Goal: Navigation & Orientation: Find specific page/section

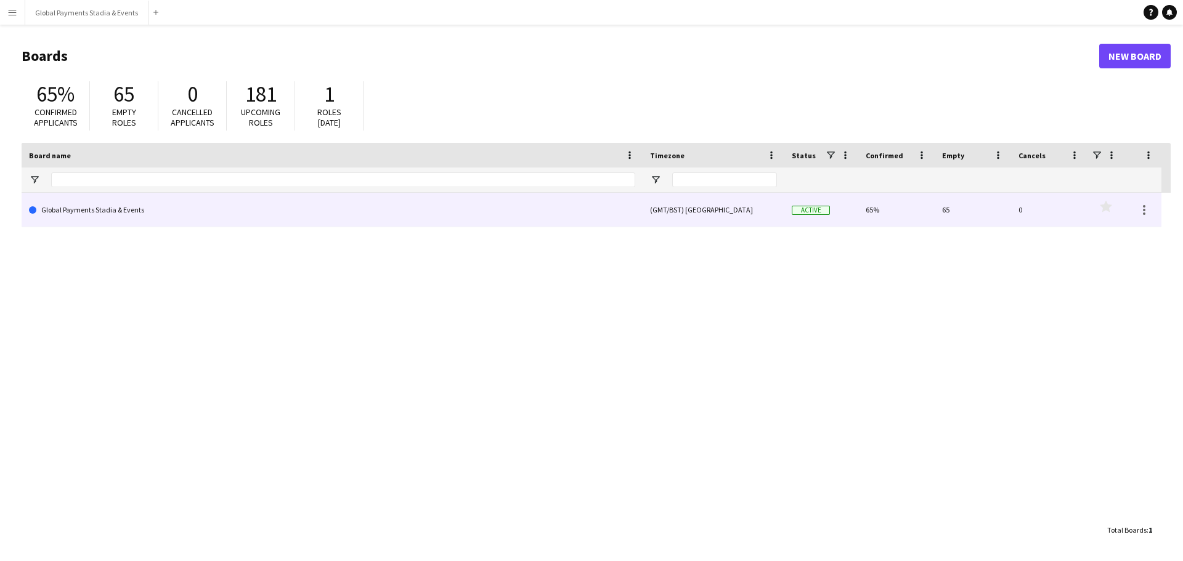
click at [83, 206] on link "Global Payments Stadia & Events" at bounding box center [332, 210] width 606 height 35
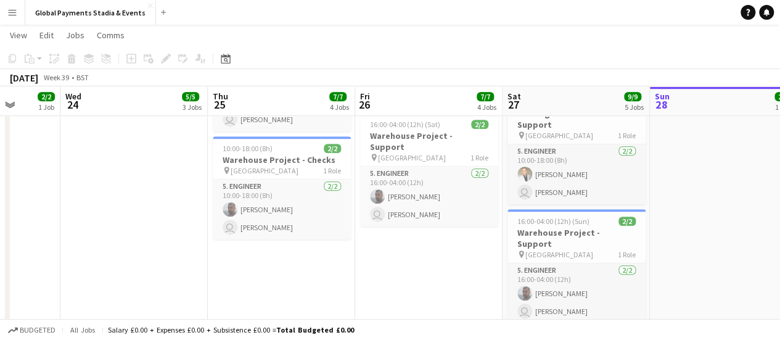
scroll to position [0, 429]
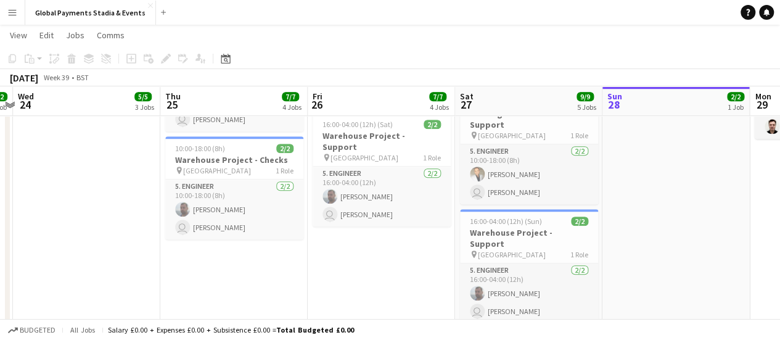
drag, startPoint x: 210, startPoint y: 287, endPoint x: 664, endPoint y: 267, distance: 455.2
click at [664, 267] on app-calendar-viewport "Sun 21 1/1 1 Job Mon 22 5/5 4 Jobs Tue 23 2/2 1 Job Wed 24 5/5 3 Jobs Thu 25 7/…" at bounding box center [390, 93] width 780 height 830
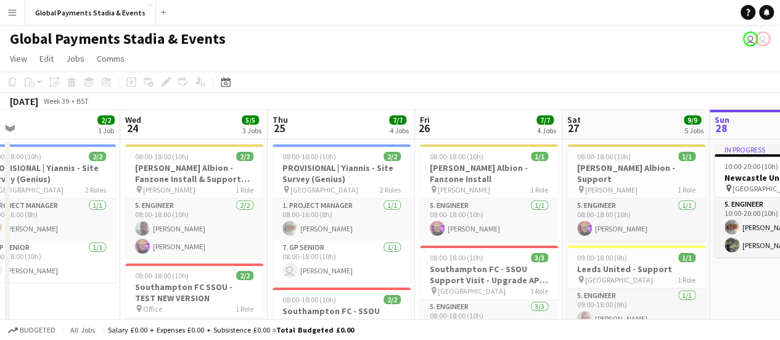
scroll to position [0, 303]
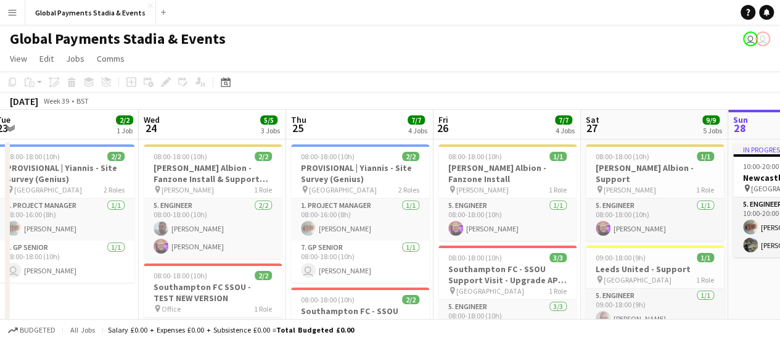
drag, startPoint x: 646, startPoint y: 301, endPoint x: 856, endPoint y: 218, distance: 225.8
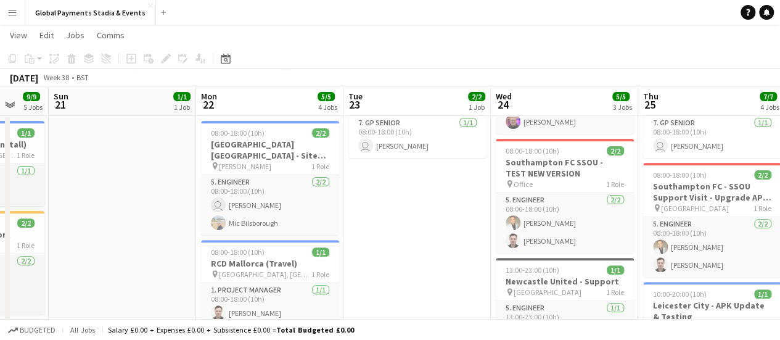
scroll to position [0, 364]
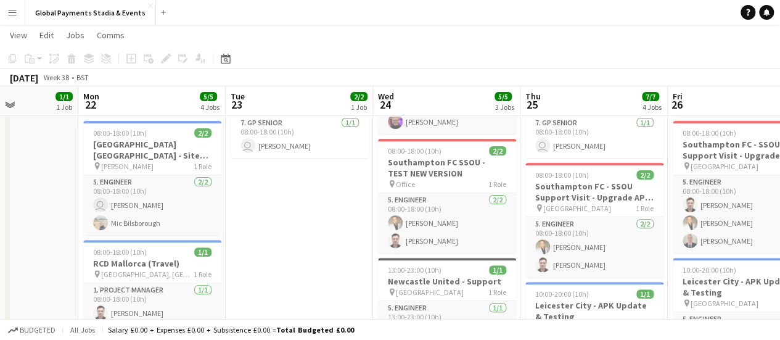
drag, startPoint x: 71, startPoint y: 260, endPoint x: 306, endPoint y: 260, distance: 234.2
click at [306, 260] on app-calendar-viewport "Fri 19 9/9 5 Jobs Sat 20 9/9 5 Jobs Sun 21 1/1 1 Job Mon 22 5/5 4 Jobs Tue 23 2…" at bounding box center [390, 340] width 780 height 830
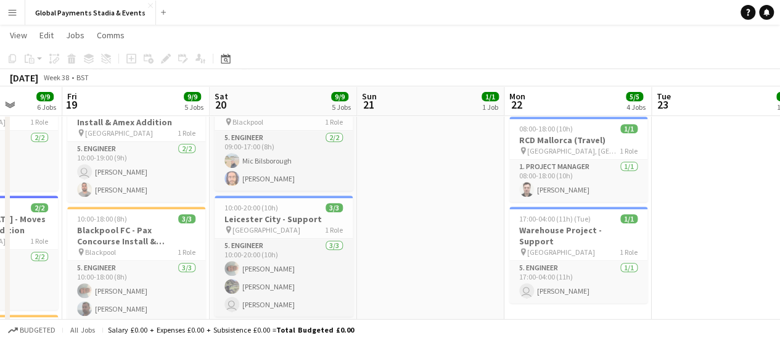
scroll to position [0, 372]
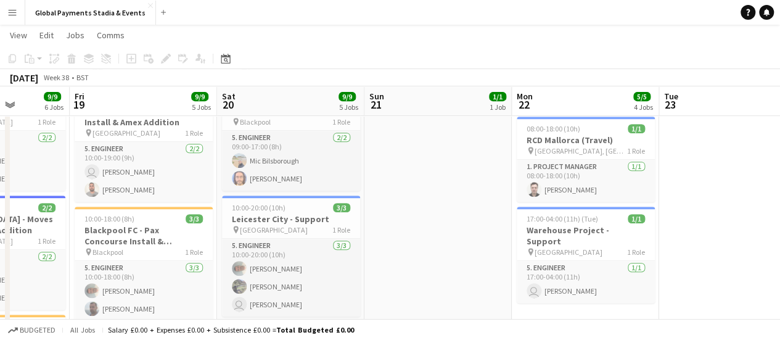
drag, startPoint x: 44, startPoint y: 248, endPoint x: 477, endPoint y: 260, distance: 433.4
click at [477, 260] on app-calendar-viewport "Tue 16 5/5 4 Jobs Wed 17 8/8 6 Jobs Thu 18 9/9 6 Jobs Fri 19 9/9 5 Jobs Sat 20 …" at bounding box center [390, 217] width 780 height 830
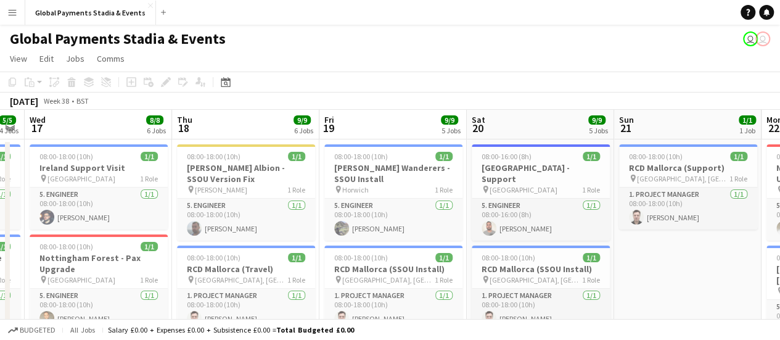
scroll to position [0, 258]
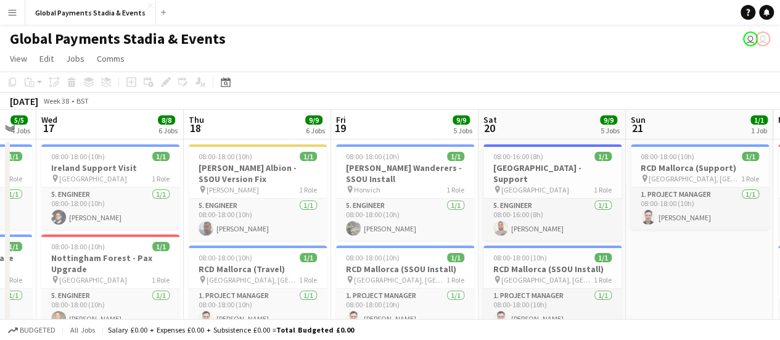
drag, startPoint x: 397, startPoint y: 285, endPoint x: 659, endPoint y: 284, distance: 261.3
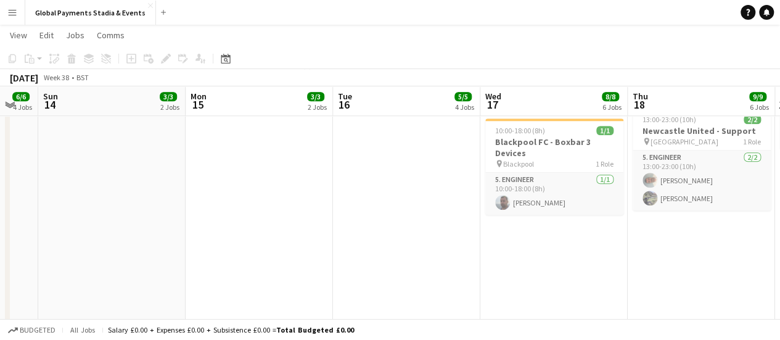
scroll to position [0, 389]
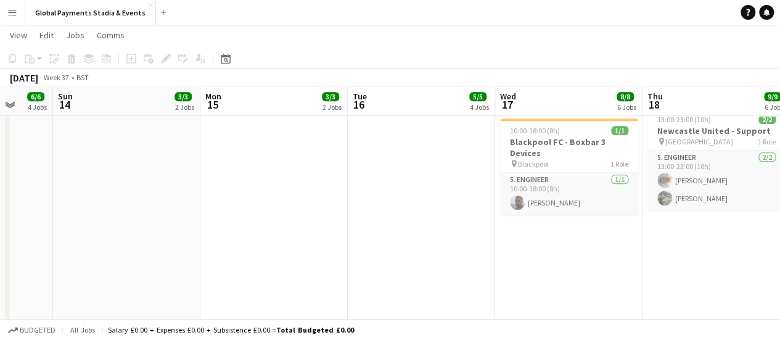
drag, startPoint x: 30, startPoint y: 291, endPoint x: 488, endPoint y: 311, distance: 458.9
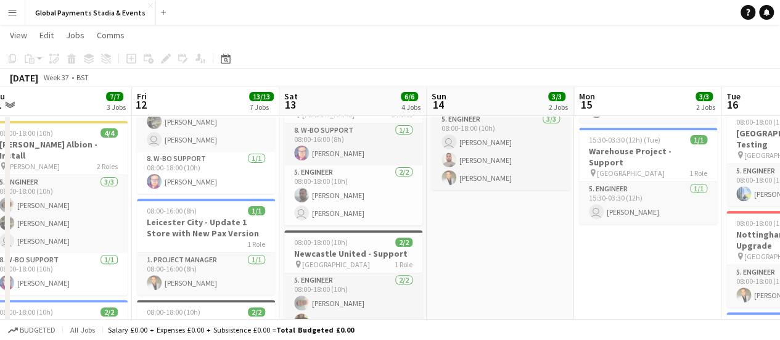
scroll to position [0, 388]
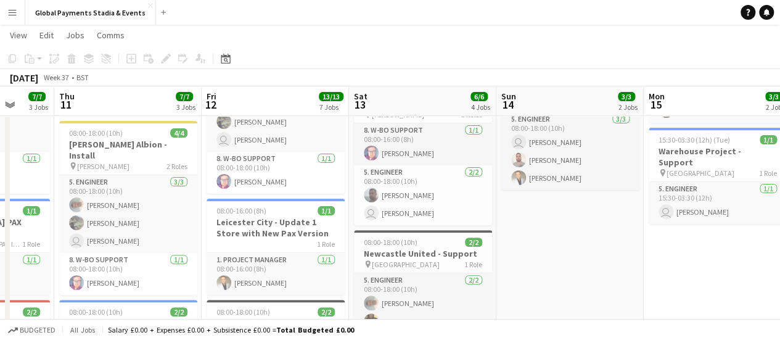
drag, startPoint x: 131, startPoint y: 292, endPoint x: 574, endPoint y: 280, distance: 443.2
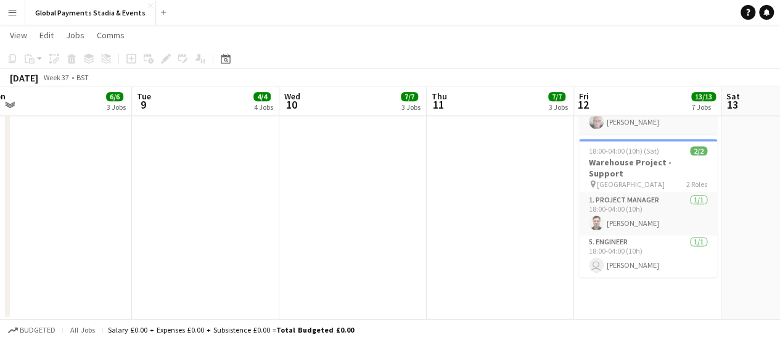
scroll to position [0, 305]
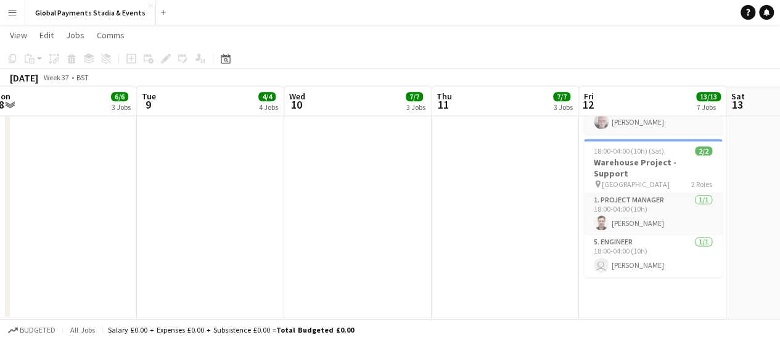
drag, startPoint x: 37, startPoint y: 225, endPoint x: 414, endPoint y: 267, distance: 379.5
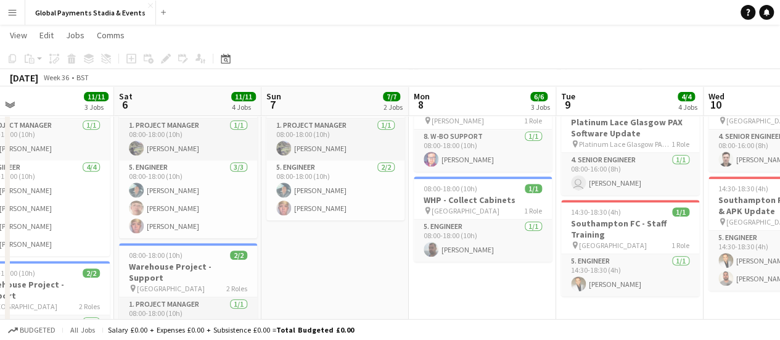
scroll to position [0, 269]
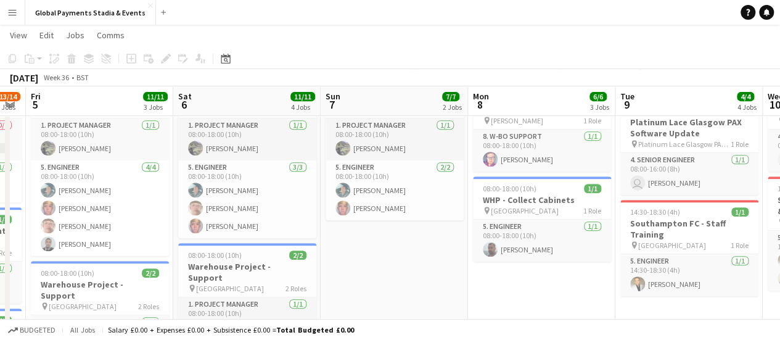
drag, startPoint x: 74, startPoint y: 280, endPoint x: 552, endPoint y: 301, distance: 478.7
click at [552, 301] on app-calendar-viewport "Wed 3 11/11 4 Jobs Thu 4 13/14 6 Jobs Fri 5 11/11 3 Jobs Sat 6 11/11 4 Jobs Sun…" at bounding box center [390, 294] width 780 height 984
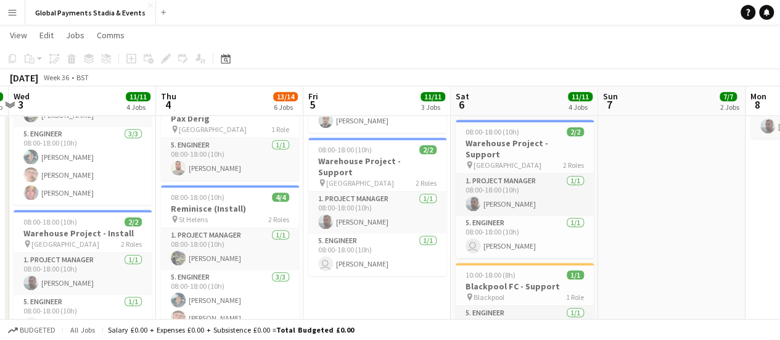
scroll to position [0, 343]
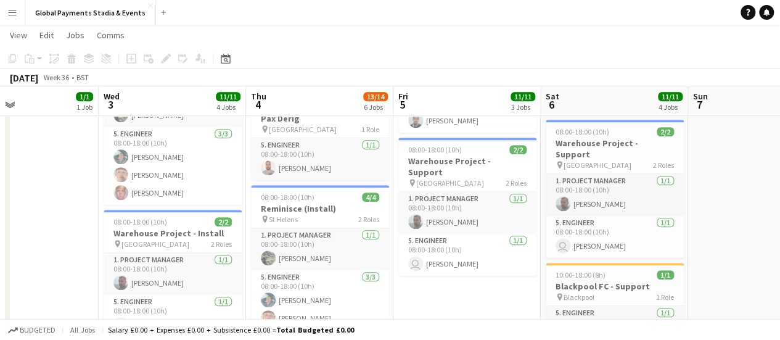
drag, startPoint x: 344, startPoint y: 280, endPoint x: 712, endPoint y: 287, distance: 368.0
click at [712, 287] on app-calendar-viewport "Sun 31 24/24 5 Jobs Mon 1 21/22 3 Jobs Tue 2 1/1 1 Job Wed 3 11/11 4 Jobs Thu 4…" at bounding box center [390, 170] width 780 height 984
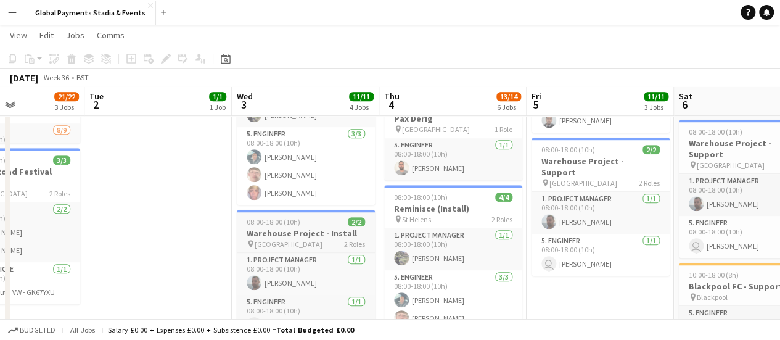
drag, startPoint x: 440, startPoint y: 301, endPoint x: 256, endPoint y: 247, distance: 192.1
click at [555, 290] on app-calendar-viewport "Sat 30 28/28 8 Jobs Sun 31 24/24 5 Jobs Mon 1 21/22 3 Jobs Tue 2 1/1 1 Job Wed …" at bounding box center [390, 177] width 780 height 998
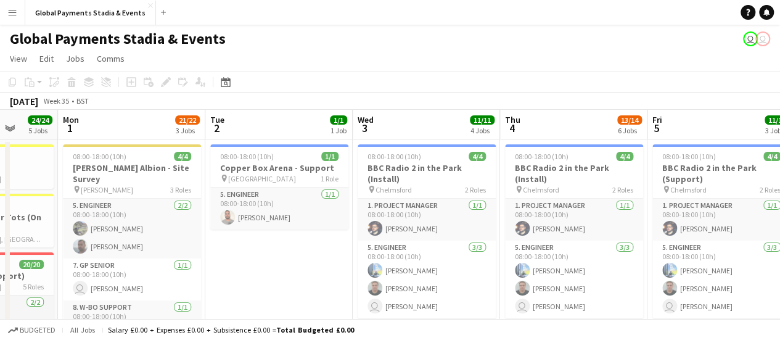
scroll to position [0, 335]
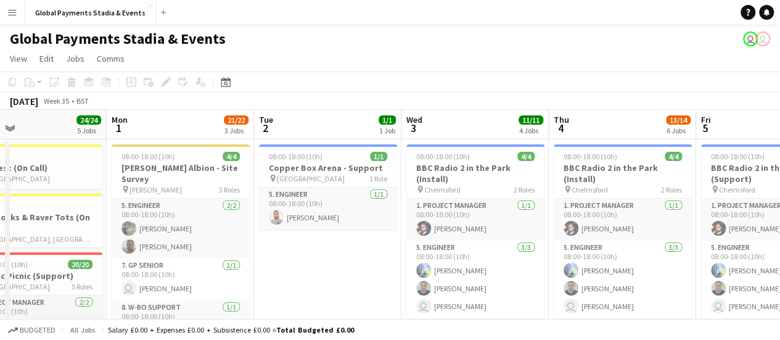
drag, startPoint x: 123, startPoint y: 290, endPoint x: 484, endPoint y: 322, distance: 362.5
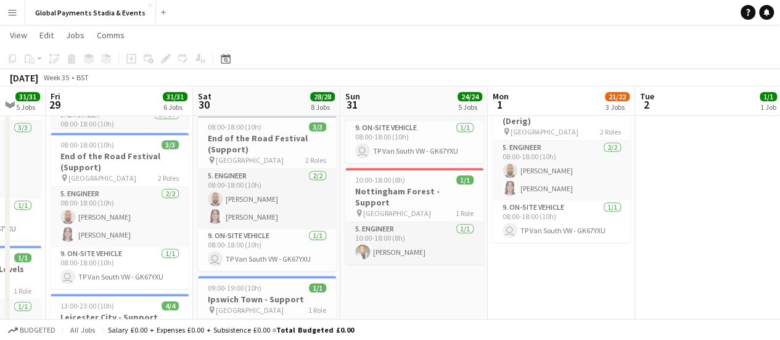
scroll to position [0, 344]
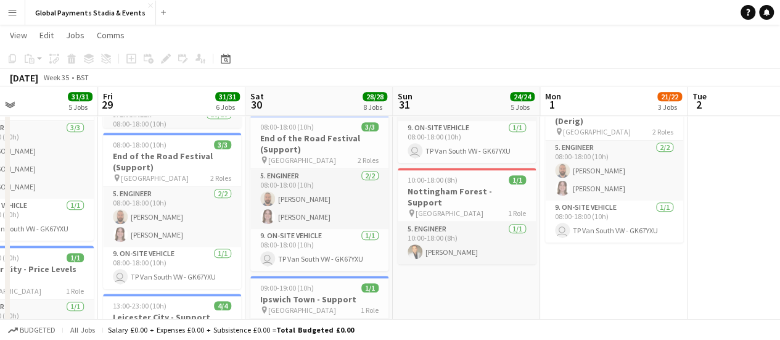
drag, startPoint x: 197, startPoint y: 295, endPoint x: 616, endPoint y: 293, distance: 419.0
click at [616, 293] on app-calendar-viewport "Tue 26 21/21 5 Jobs Wed 27 32/32 6 Jobs Thu 28 31/31 5 Jobs Fri 29 31/31 6 Jobs…" at bounding box center [390, 116] width 780 height 998
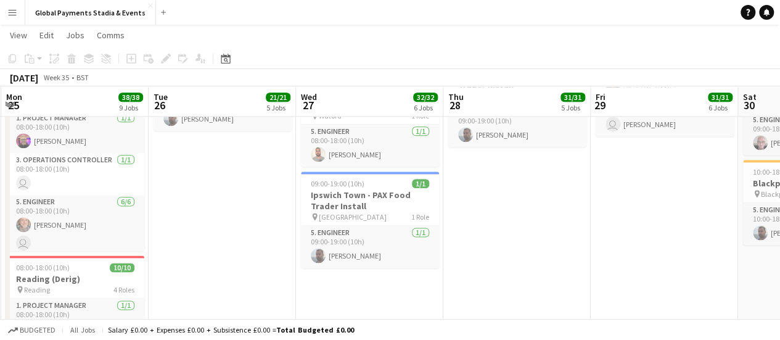
scroll to position [0, 297]
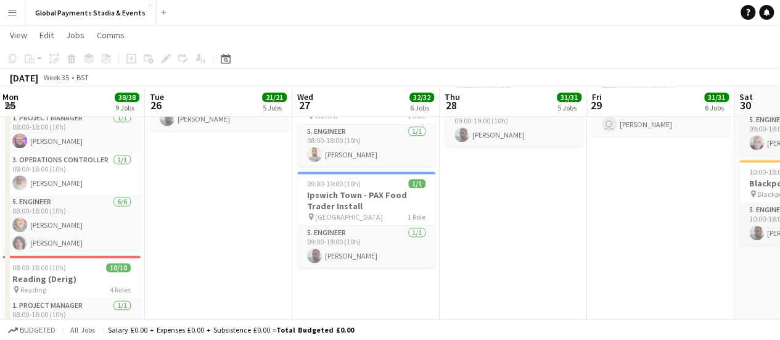
drag, startPoint x: 186, startPoint y: 253, endPoint x: 675, endPoint y: 279, distance: 490.0
click at [675, 279] on app-calendar-viewport "Sat 23 65/65 10 Jobs Sun 24 59/60 8 Jobs Mon 25 38/38 9 Jobs Tue 26 21/21 5 Job…" at bounding box center [390, 24] width 780 height 1407
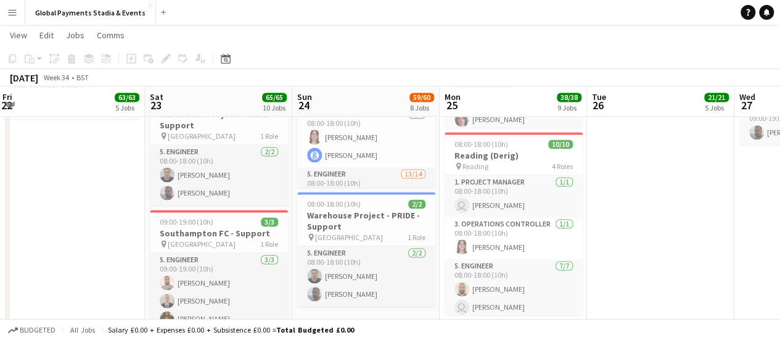
scroll to position [0, 298]
drag, startPoint x: 192, startPoint y: 259, endPoint x: 633, endPoint y: 297, distance: 442.2
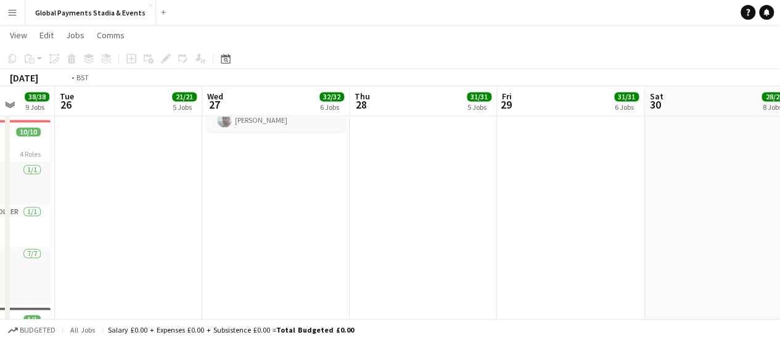
scroll to position [0, 370]
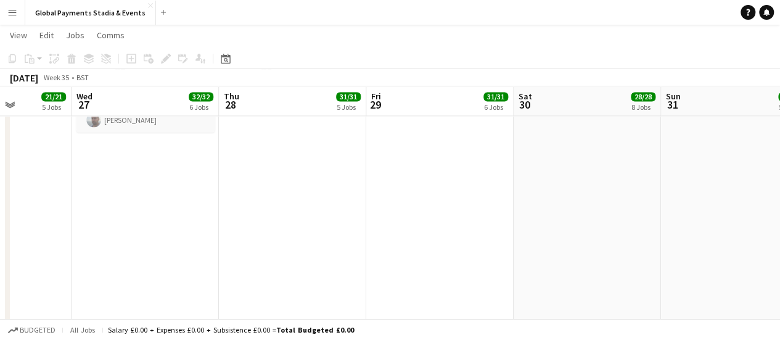
drag, startPoint x: 661, startPoint y: 230, endPoint x: 0, endPoint y: 222, distance: 661.3
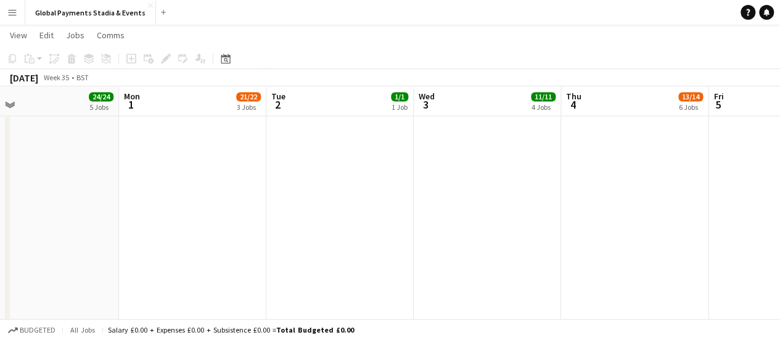
drag, startPoint x: 667, startPoint y: 237, endPoint x: 53, endPoint y: 219, distance: 614.0
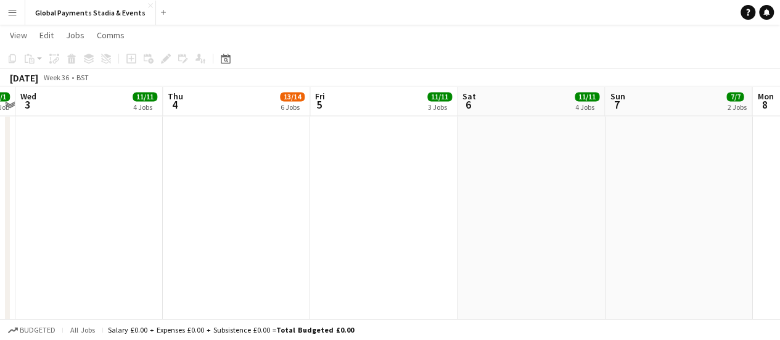
drag, startPoint x: 589, startPoint y: 218, endPoint x: 303, endPoint y: 218, distance: 285.9
drag, startPoint x: 582, startPoint y: 230, endPoint x: 290, endPoint y: 215, distance: 292.5
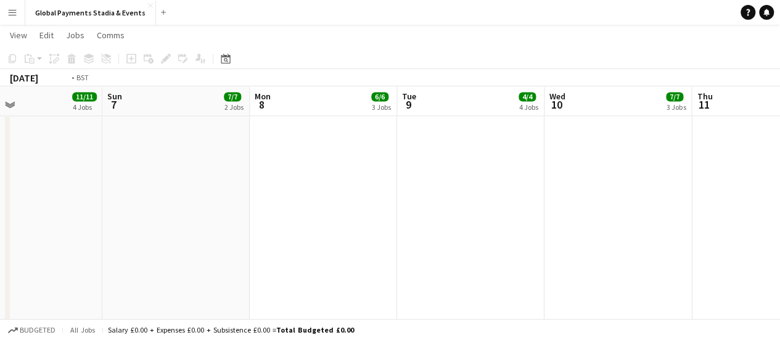
drag, startPoint x: 648, startPoint y: 224, endPoint x: 176, endPoint y: 202, distance: 473.2
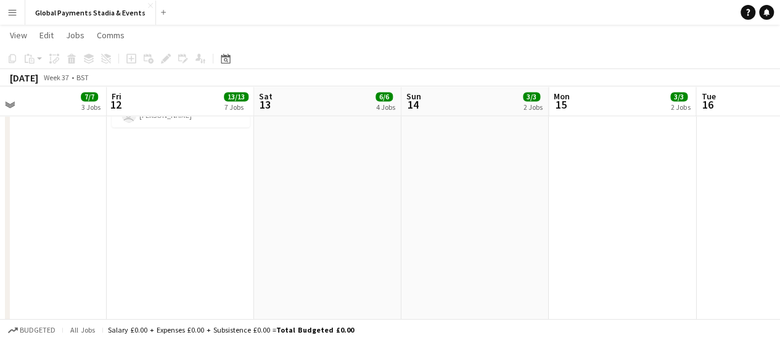
drag, startPoint x: 582, startPoint y: 202, endPoint x: 169, endPoint y: 198, distance: 412.9
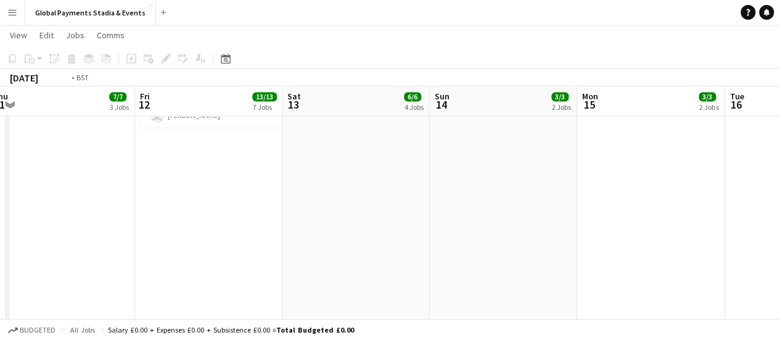
drag, startPoint x: 589, startPoint y: 190, endPoint x: 112, endPoint y: 175, distance: 477.2
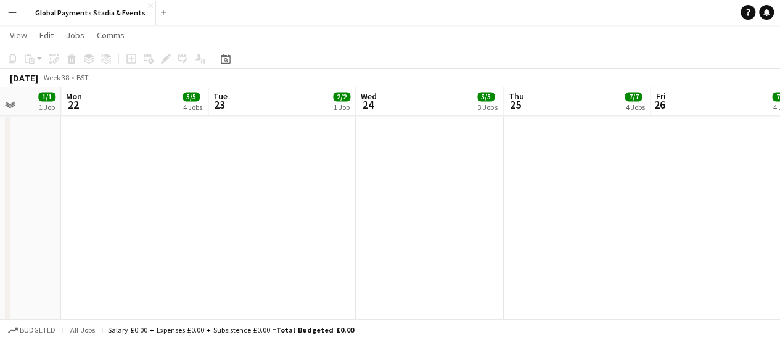
scroll to position [0, 414]
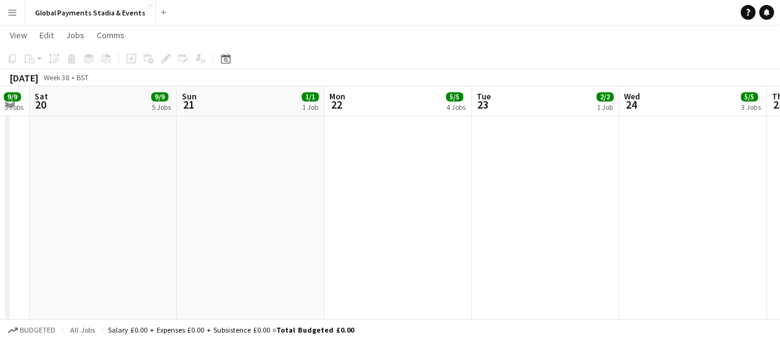
drag, startPoint x: 735, startPoint y: 184, endPoint x: 163, endPoint y: 177, distance: 571.9
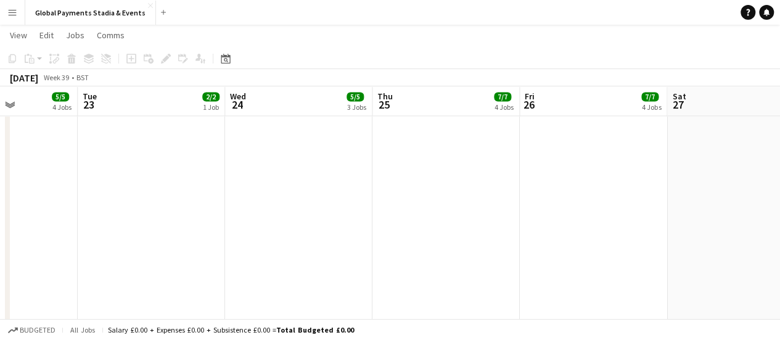
scroll to position [0, 523]
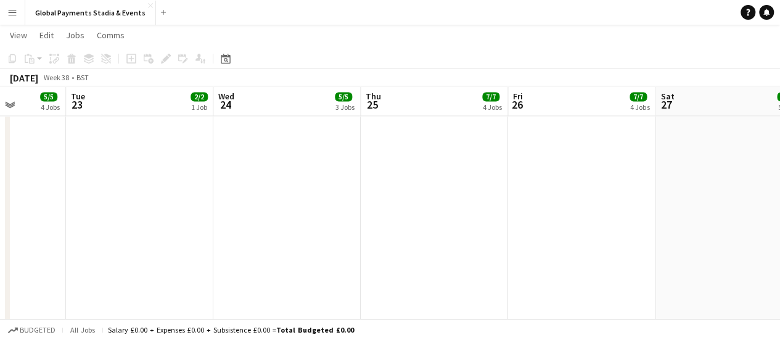
drag, startPoint x: 659, startPoint y: 178, endPoint x: 256, endPoint y: 180, distance: 403.6
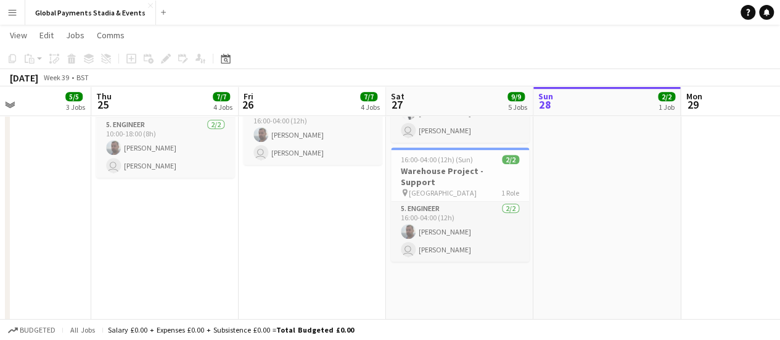
scroll to position [0, 0]
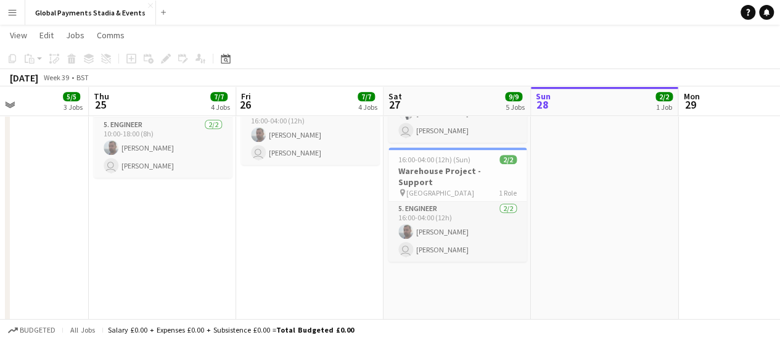
drag, startPoint x: 678, startPoint y: 252, endPoint x: 407, endPoint y: 262, distance: 271.9
click at [407, 262] on app-calendar-viewport "Sun 21 1/1 1 Job Mon 22 5/5 4 Jobs Tue 23 2/2 1 Job Wed 24 5/5 3 Jobs Thu 25 7/…" at bounding box center [390, 320] width 780 height 1407
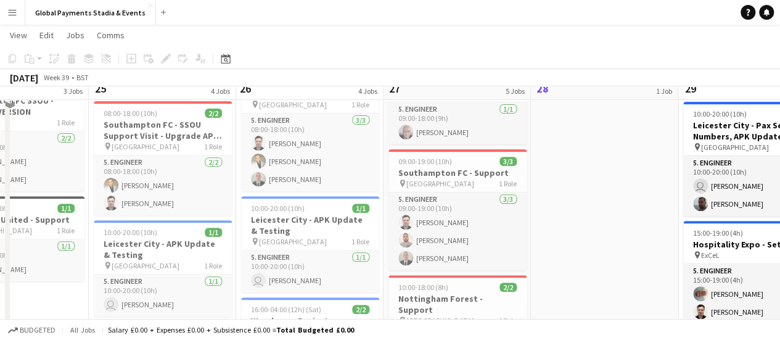
scroll to position [123, 0]
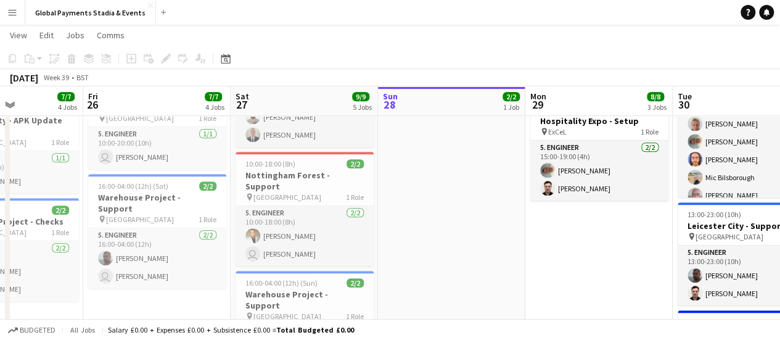
drag, startPoint x: 707, startPoint y: 287, endPoint x: 555, endPoint y: 295, distance: 152.4
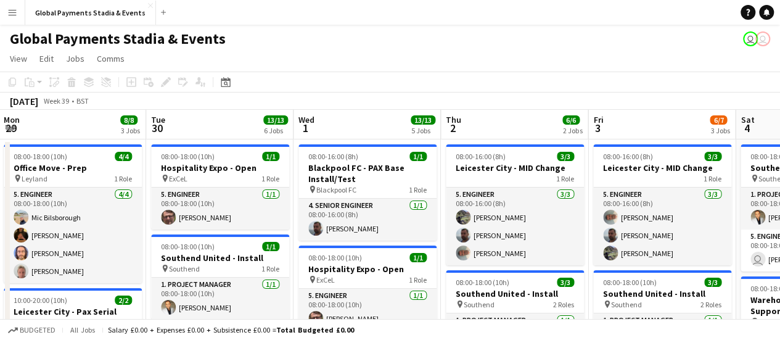
scroll to position [0, 360]
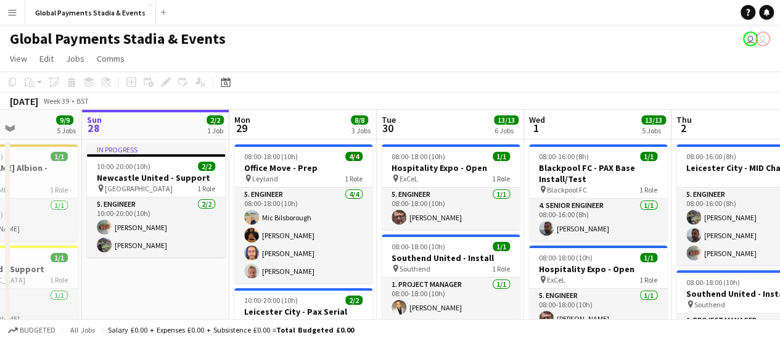
drag, startPoint x: 479, startPoint y: 276, endPoint x: 184, endPoint y: 251, distance: 296.9
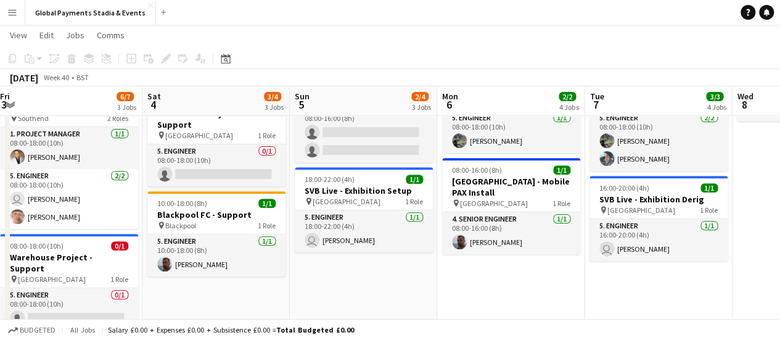
scroll to position [0, 299]
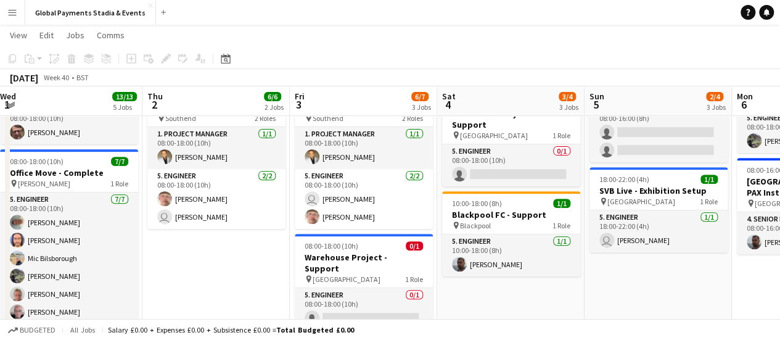
drag, startPoint x: 720, startPoint y: 275, endPoint x: 191, endPoint y: 280, distance: 528.8
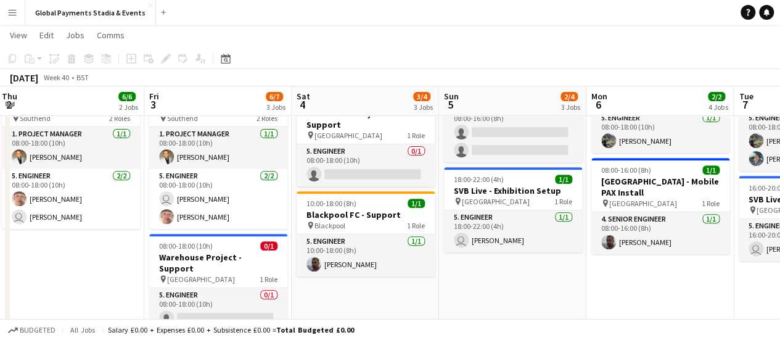
scroll to position [0, 521]
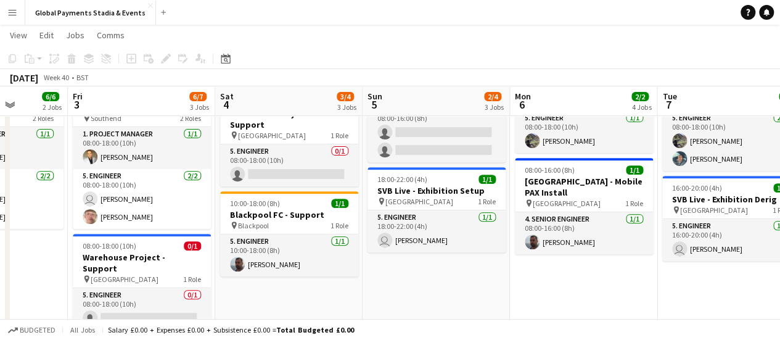
drag, startPoint x: 686, startPoint y: 311, endPoint x: 465, endPoint y: 305, distance: 221.9
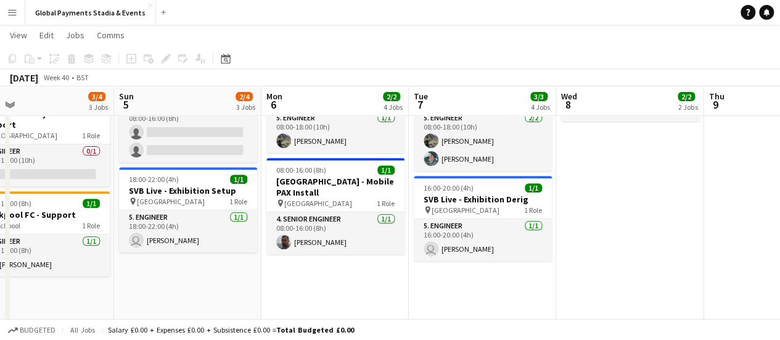
scroll to position [0, 328]
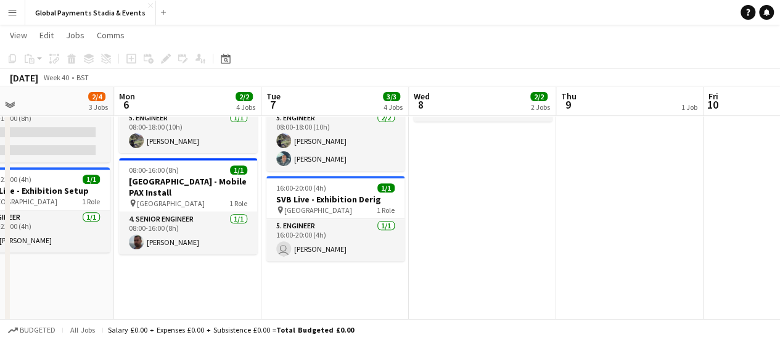
drag, startPoint x: 697, startPoint y: 316, endPoint x: 301, endPoint y: 283, distance: 397.0
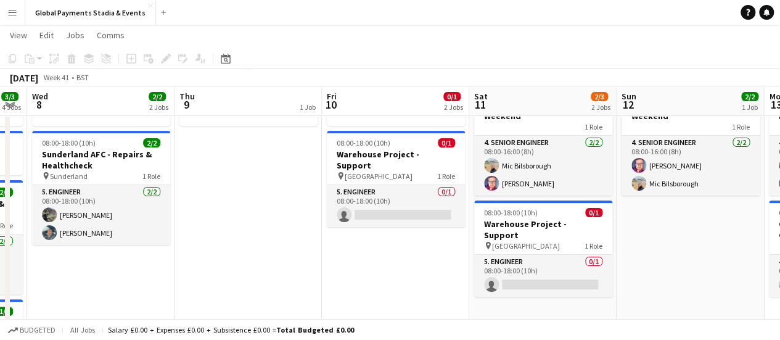
scroll to position [0, 422]
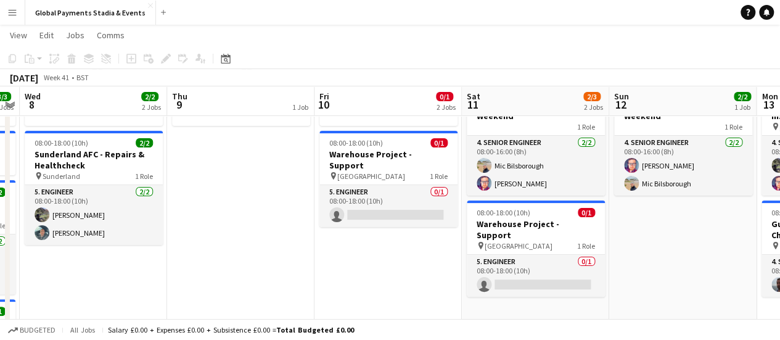
drag, startPoint x: 666, startPoint y: 277, endPoint x: 277, endPoint y: 279, distance: 388.9
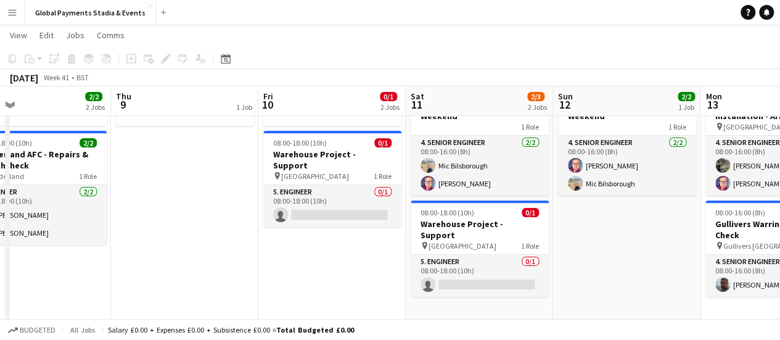
scroll to position [0, 505]
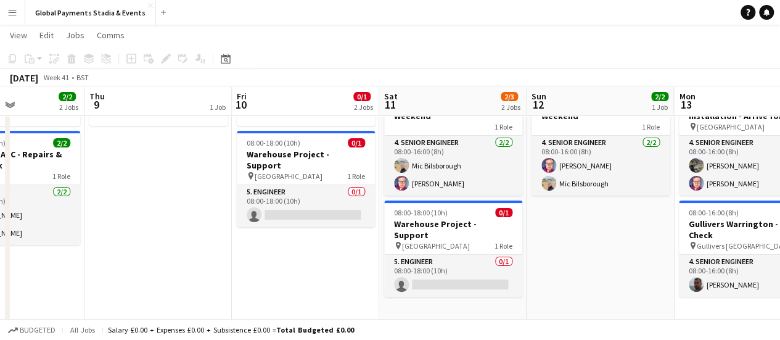
drag, startPoint x: 667, startPoint y: 281, endPoint x: 585, endPoint y: 294, distance: 83.6
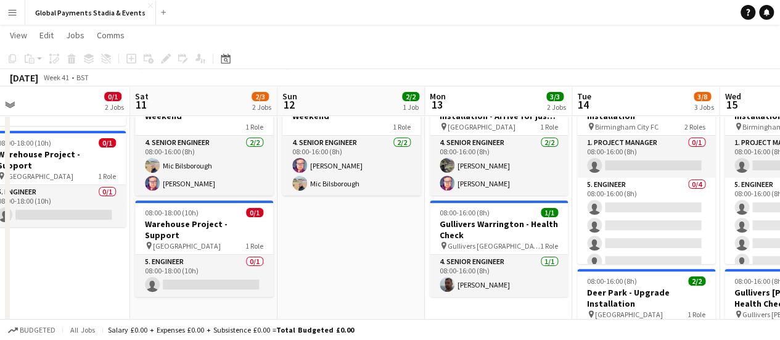
scroll to position [0, 475]
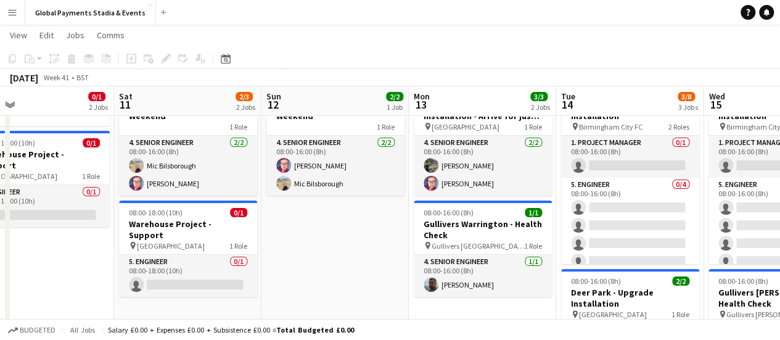
drag, startPoint x: 630, startPoint y: 300, endPoint x: 365, endPoint y: 304, distance: 265.0
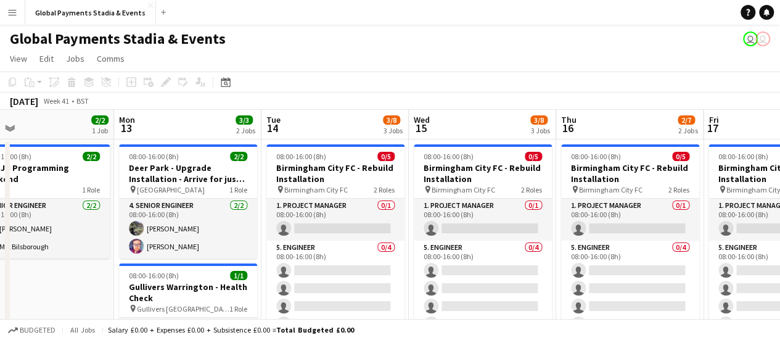
drag, startPoint x: 365, startPoint y: 304, endPoint x: 70, endPoint y: 306, distance: 294.6
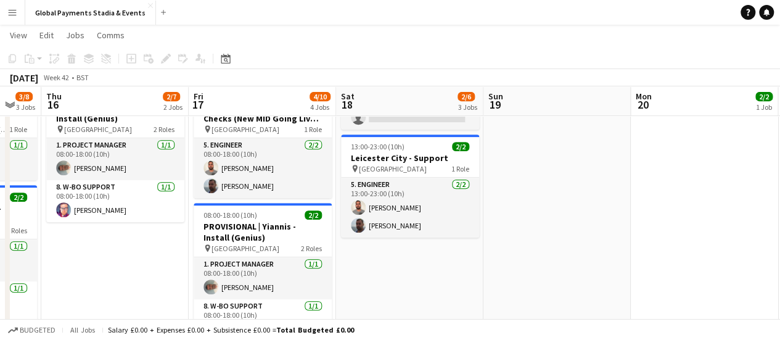
scroll to position [0, 403]
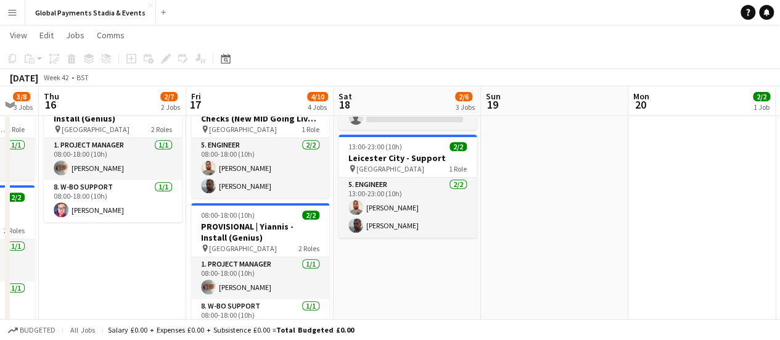
drag, startPoint x: 653, startPoint y: 301, endPoint x: 136, endPoint y: 283, distance: 517.3
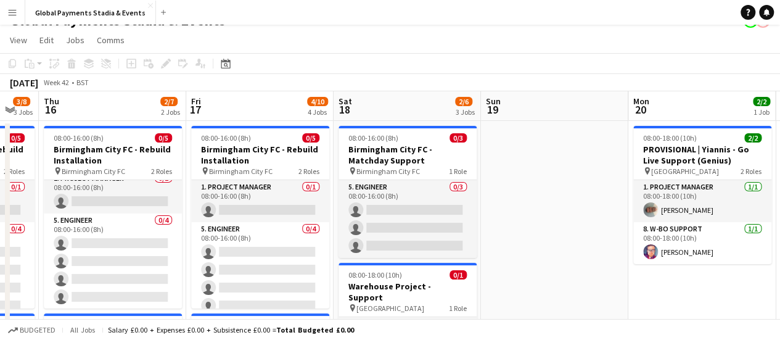
scroll to position [0, 0]
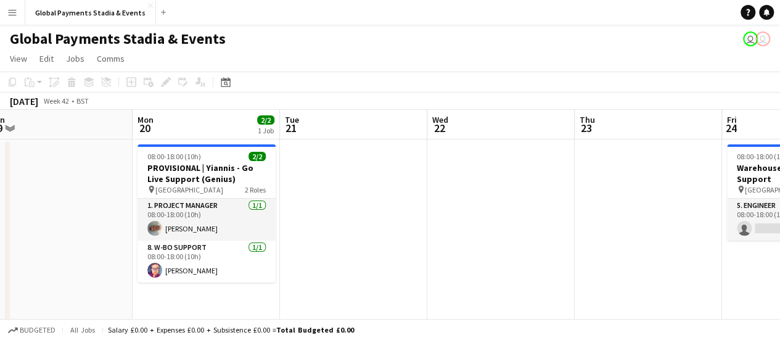
drag, startPoint x: 614, startPoint y: 290, endPoint x: 109, endPoint y: 275, distance: 504.9
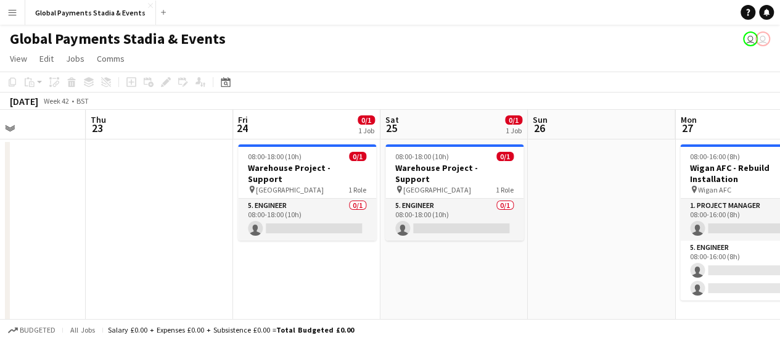
drag, startPoint x: 599, startPoint y: 282, endPoint x: 120, endPoint y: 271, distance: 478.9
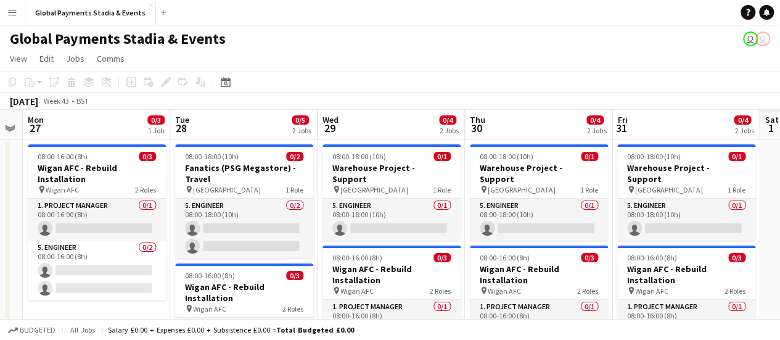
scroll to position [0, 352]
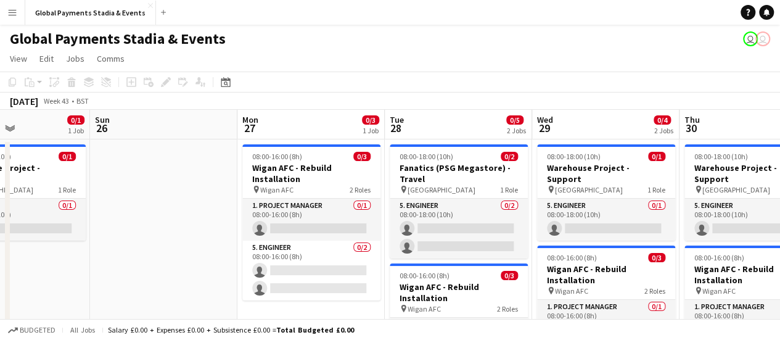
drag, startPoint x: 576, startPoint y: 256, endPoint x: 138, endPoint y: 256, distance: 437.5
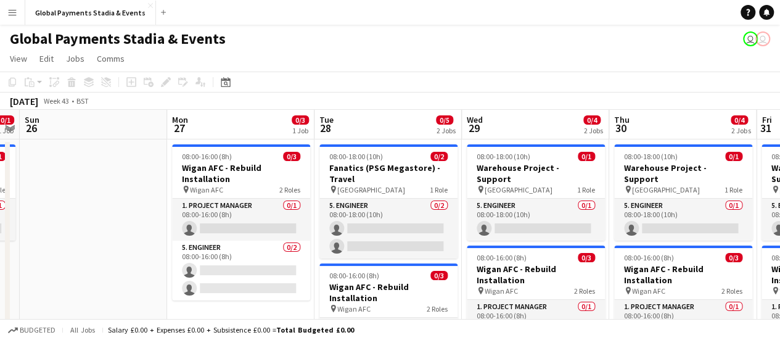
scroll to position [0, 434]
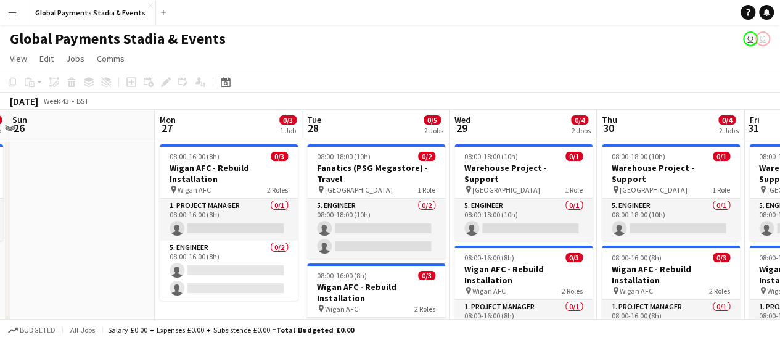
drag, startPoint x: 205, startPoint y: 246, endPoint x: 122, endPoint y: 251, distance: 82.8
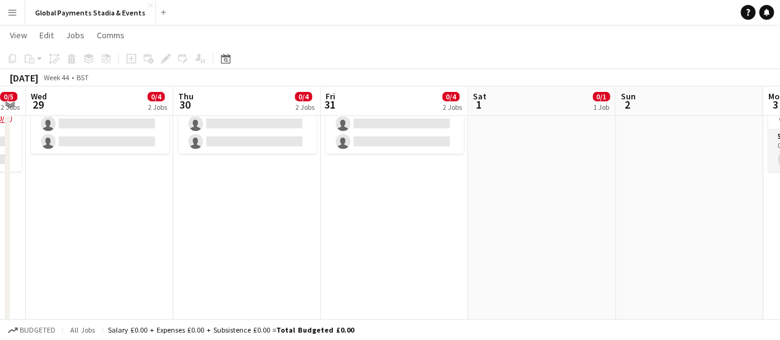
scroll to position [0, 574]
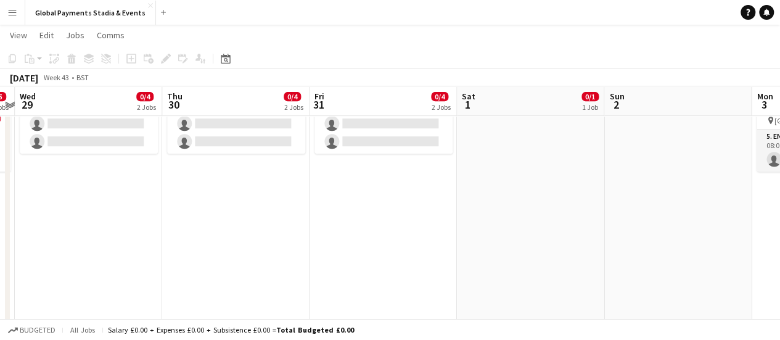
drag, startPoint x: 681, startPoint y: 237, endPoint x: 246, endPoint y: 231, distance: 434.5
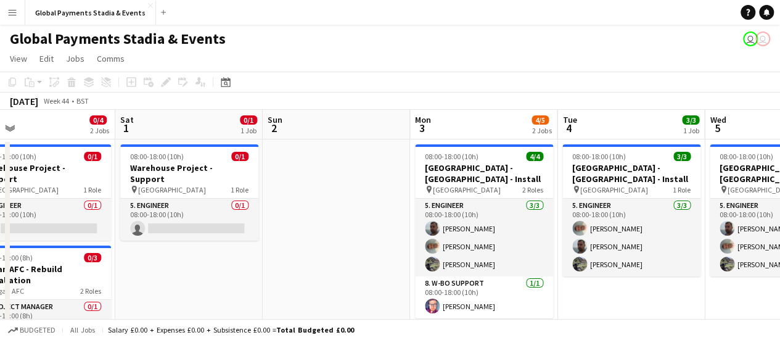
scroll to position [0, 546]
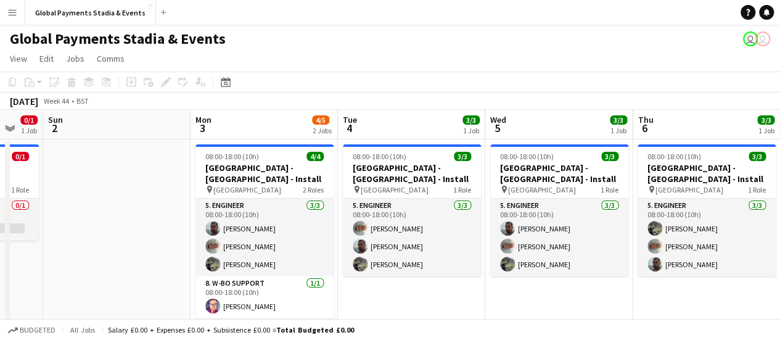
drag, startPoint x: 648, startPoint y: 254, endPoint x: 88, endPoint y: 228, distance: 561.4
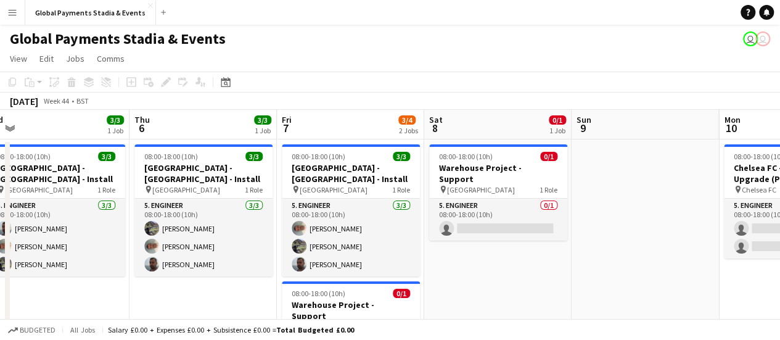
drag, startPoint x: 640, startPoint y: 293, endPoint x: 151, endPoint y: 243, distance: 491.8
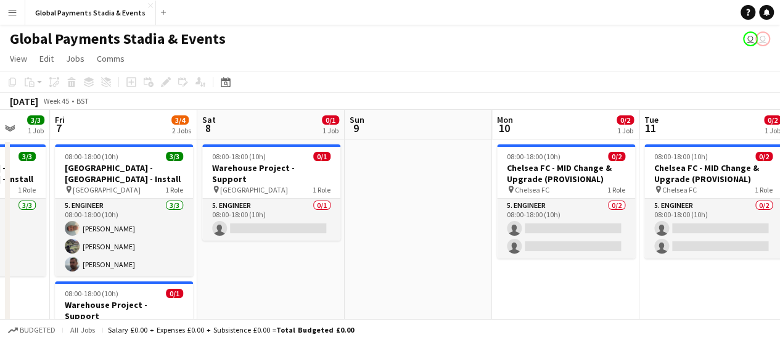
scroll to position [0, 307]
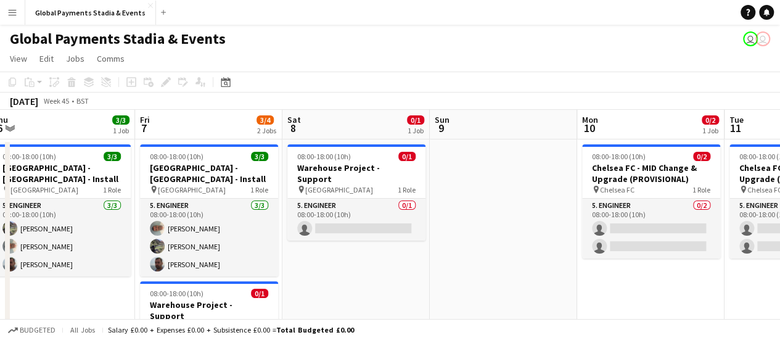
drag, startPoint x: 651, startPoint y: 278, endPoint x: 215, endPoint y: 240, distance: 438.0
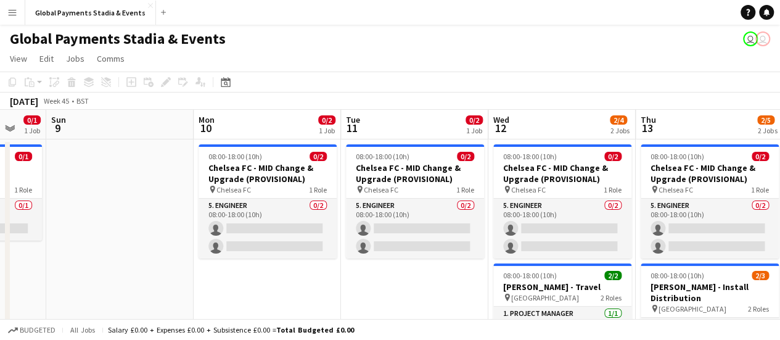
scroll to position [0, 400]
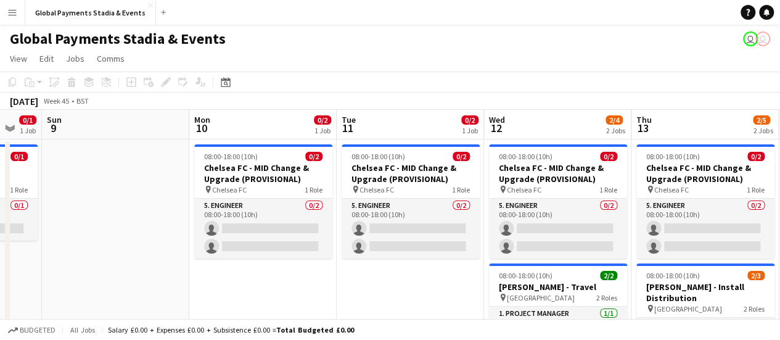
drag, startPoint x: 526, startPoint y: 296, endPoint x: 433, endPoint y: 296, distance: 93.1
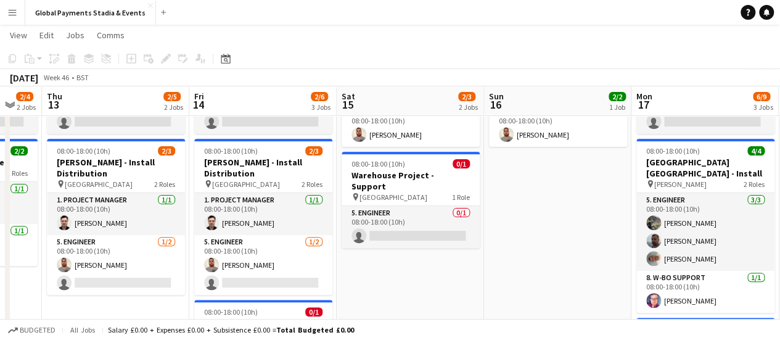
drag, startPoint x: 592, startPoint y: 293, endPoint x: 2, endPoint y: 261, distance: 590.0
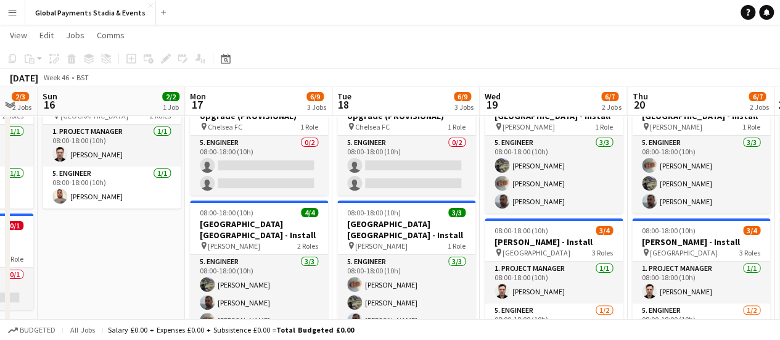
scroll to position [0, 561]
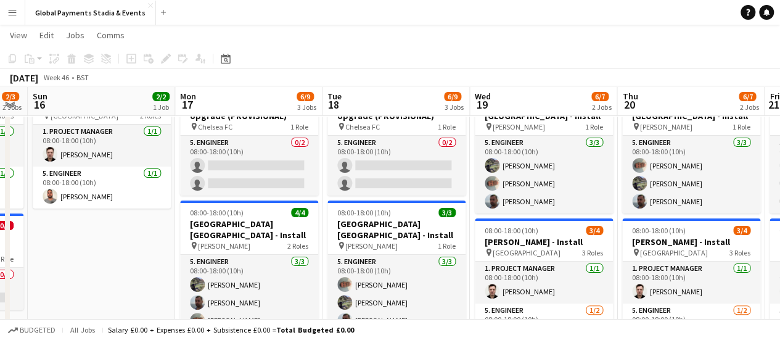
drag, startPoint x: 579, startPoint y: 279, endPoint x: 123, endPoint y: 227, distance: 458.9
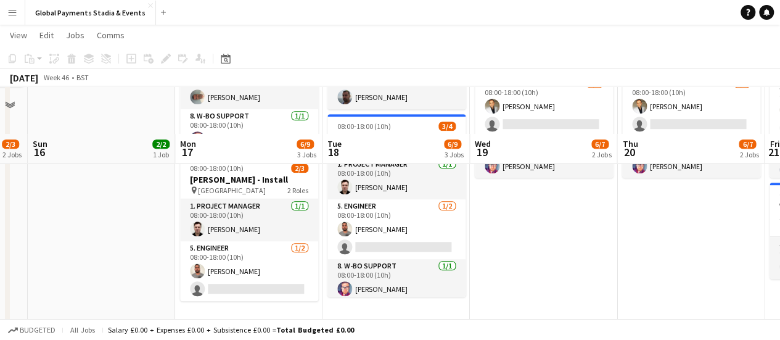
scroll to position [370, 0]
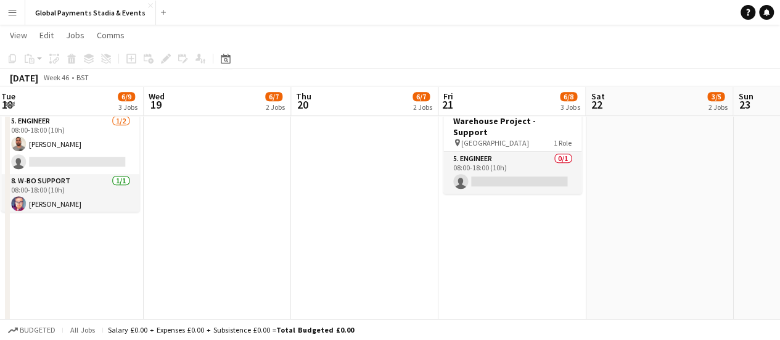
drag, startPoint x: 633, startPoint y: 246, endPoint x: 494, endPoint y: 309, distance: 152.8
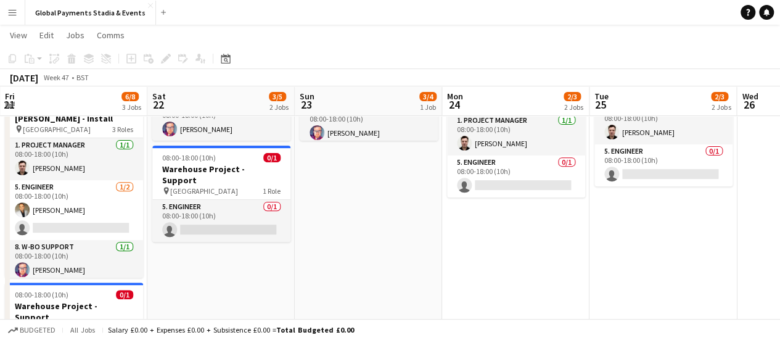
scroll to position [0, 452]
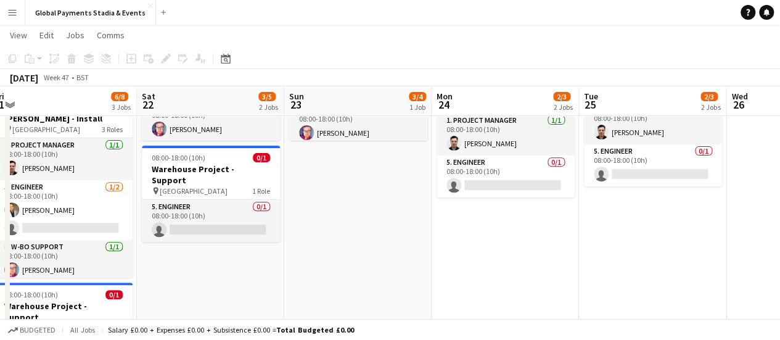
drag, startPoint x: 674, startPoint y: 277, endPoint x: 227, endPoint y: 280, distance: 446.8
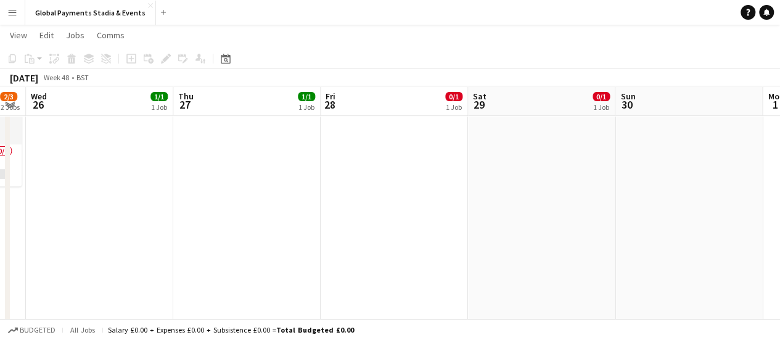
scroll to position [0, 564]
drag, startPoint x: 700, startPoint y: 259, endPoint x: 43, endPoint y: 264, distance: 656.9
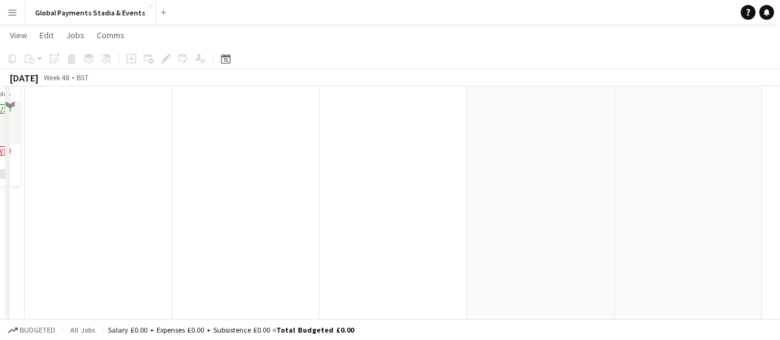
scroll to position [0, 0]
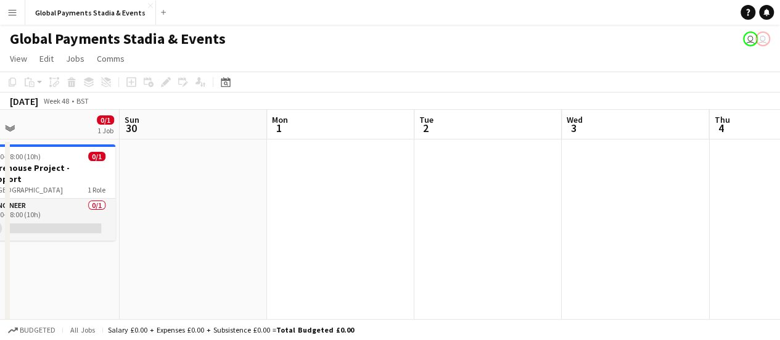
drag, startPoint x: 529, startPoint y: 296, endPoint x: 35, endPoint y: 296, distance: 494.2
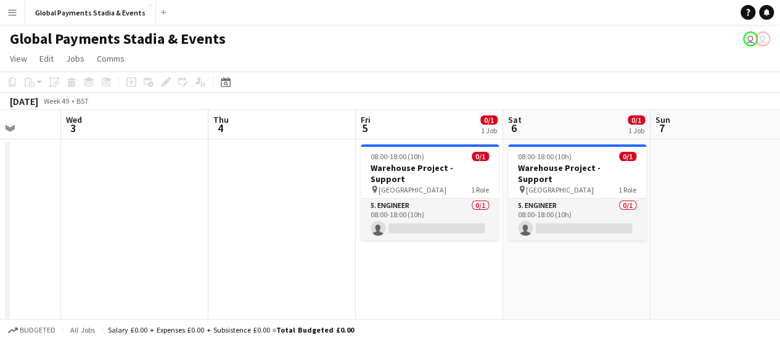
drag, startPoint x: 79, startPoint y: 252, endPoint x: 0, endPoint y: 244, distance: 79.9
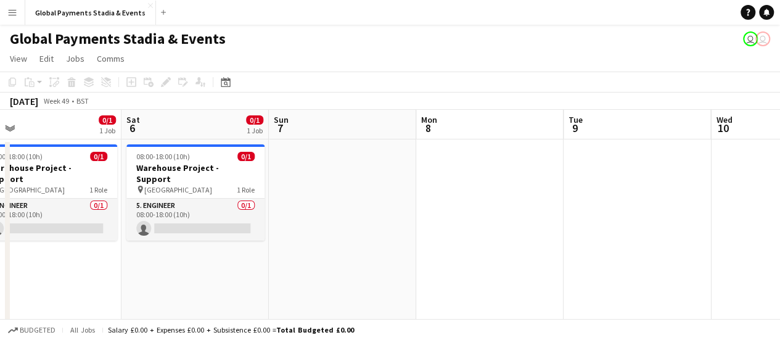
drag, startPoint x: 597, startPoint y: 276, endPoint x: 0, endPoint y: 280, distance: 596.5
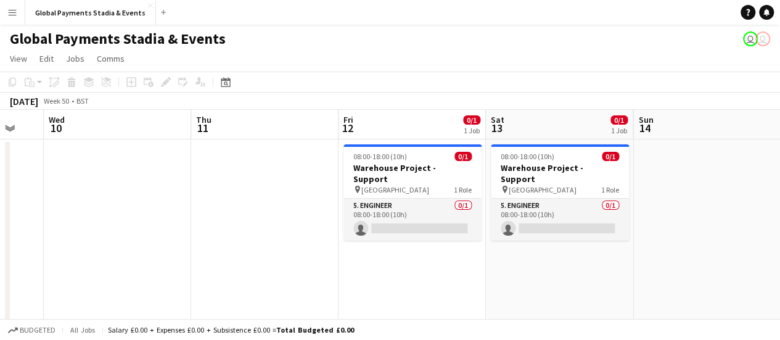
drag, startPoint x: 366, startPoint y: 279, endPoint x: 116, endPoint y: 277, distance: 250.2
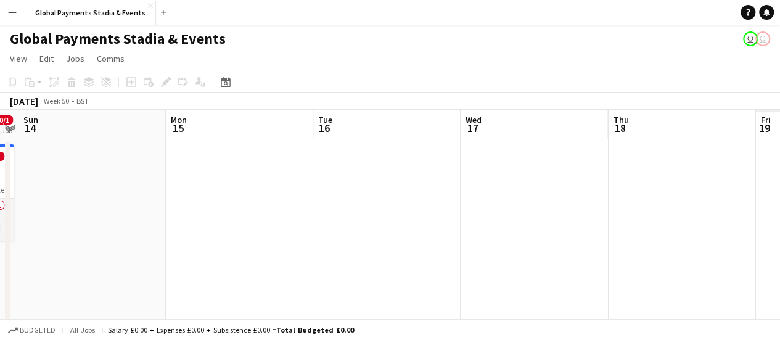
drag, startPoint x: 481, startPoint y: 275, endPoint x: 161, endPoint y: 275, distance: 319.8
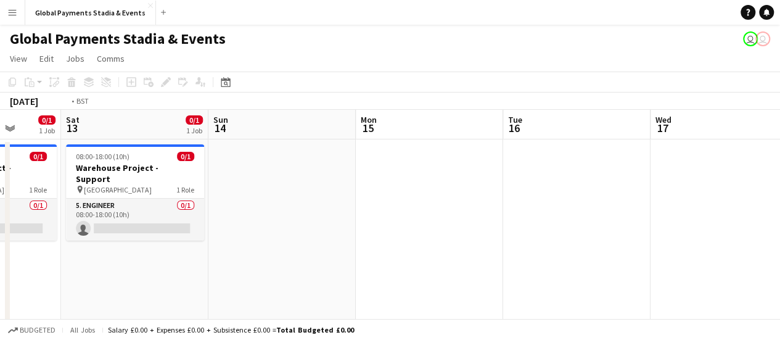
drag, startPoint x: 642, startPoint y: 275, endPoint x: 168, endPoint y: 272, distance: 474.5
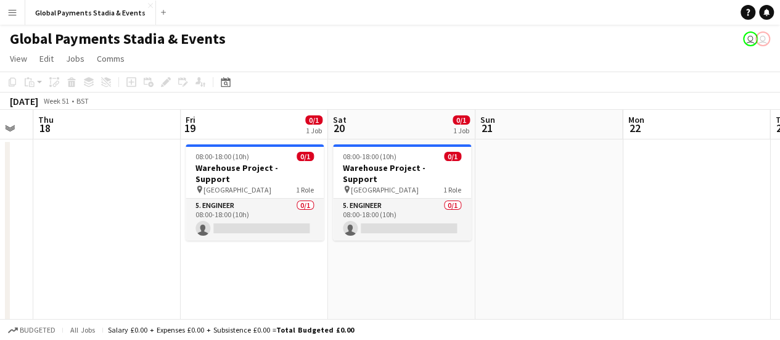
drag, startPoint x: 639, startPoint y: 267, endPoint x: 531, endPoint y: 272, distance: 108.5
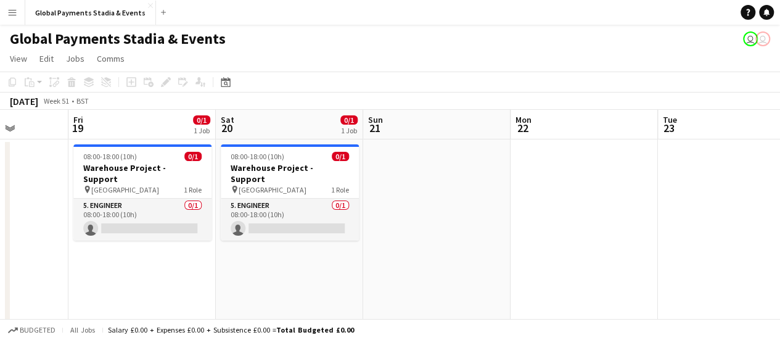
drag, startPoint x: 655, startPoint y: 272, endPoint x: 334, endPoint y: 272, distance: 321.1
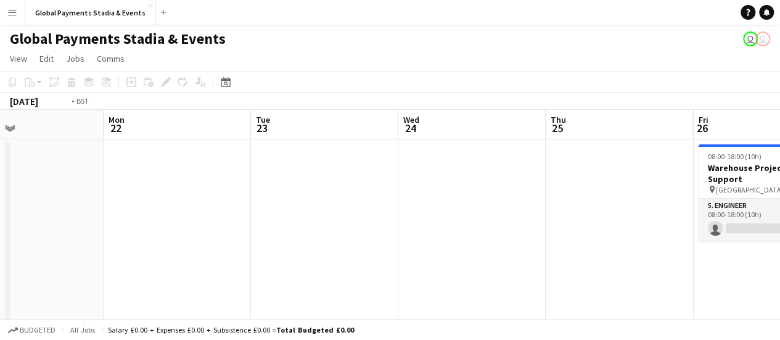
drag, startPoint x: 166, startPoint y: 264, endPoint x: 234, endPoint y: 251, distance: 69.0
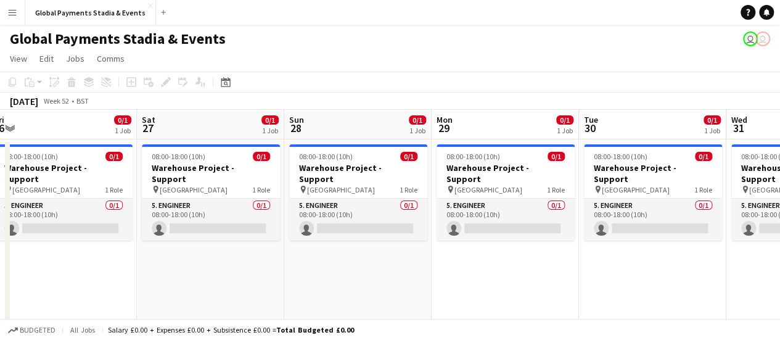
drag, startPoint x: 577, startPoint y: 261, endPoint x: 0, endPoint y: 258, distance: 577.4
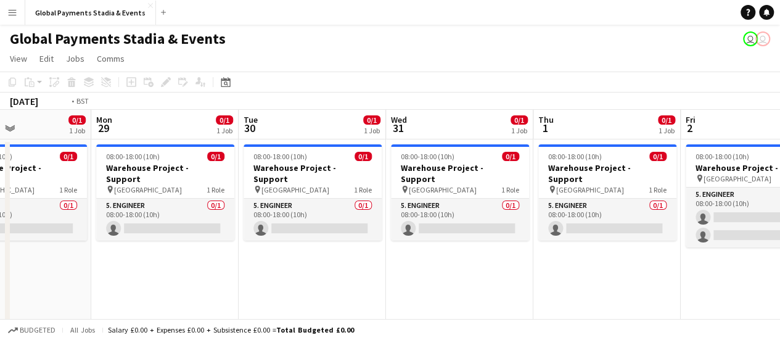
drag, startPoint x: 487, startPoint y: 269, endPoint x: 2, endPoint y: 261, distance: 485.0
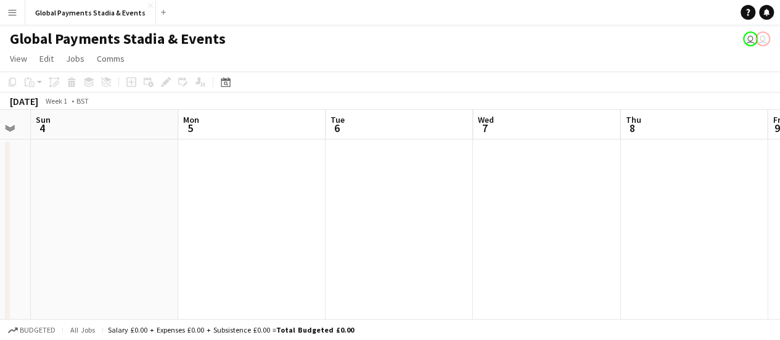
drag, startPoint x: 557, startPoint y: 254, endPoint x: 86, endPoint y: 258, distance: 470.8
drag, startPoint x: 239, startPoint y: 258, endPoint x: 173, endPoint y: 250, distance: 67.1
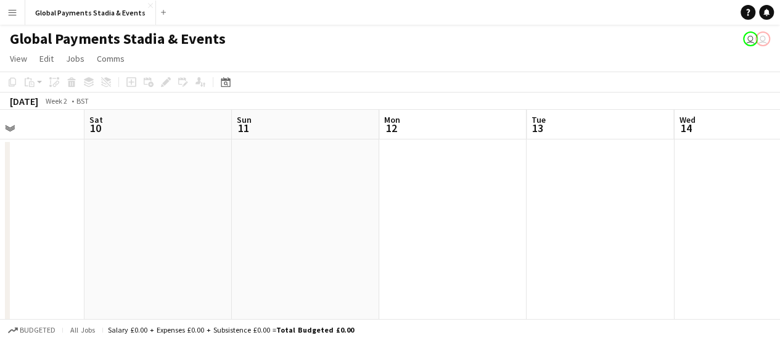
drag, startPoint x: 444, startPoint y: 245, endPoint x: 332, endPoint y: 271, distance: 114.4
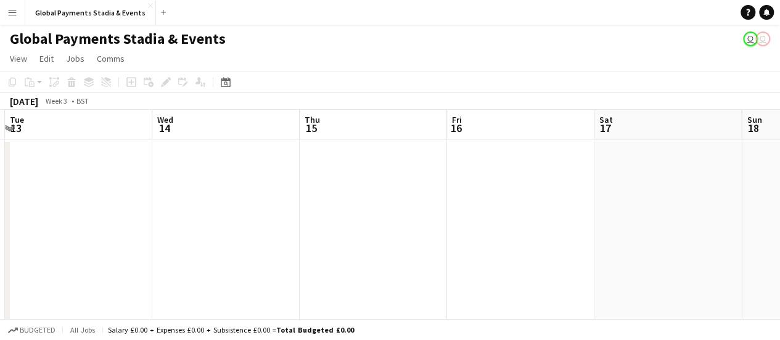
drag, startPoint x: 511, startPoint y: 258, endPoint x: 0, endPoint y: 256, distance: 510.9
